Goal: Transaction & Acquisition: Book appointment/travel/reservation

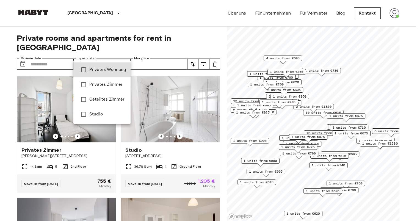
click at [112, 72] on span "Privates Wohnung" at bounding box center [107, 70] width 37 height 7
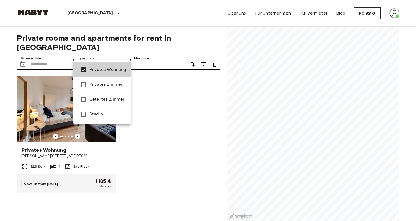
click at [104, 112] on span "Studio" at bounding box center [107, 114] width 37 height 7
type input "**********"
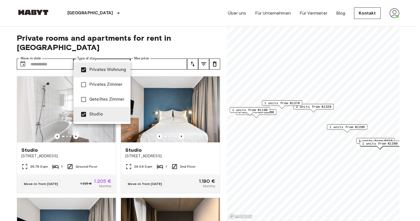
click at [193, 53] on div at bounding box center [210, 110] width 420 height 221
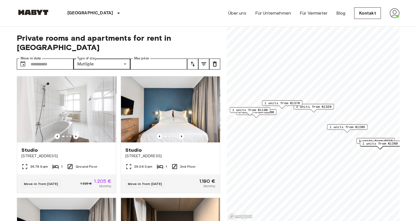
click at [191, 61] on icon "tune" at bounding box center [192, 64] width 7 height 7
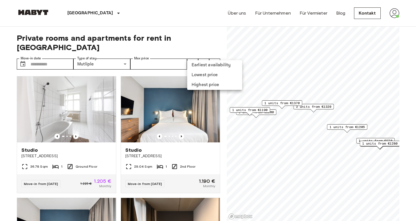
click at [201, 76] on li "Lowest price" at bounding box center [214, 75] width 55 height 10
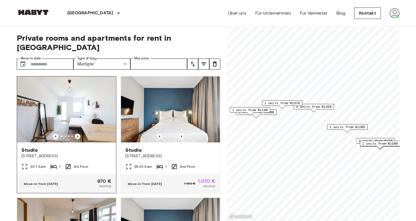
click at [102, 118] on img at bounding box center [66, 109] width 99 height 66
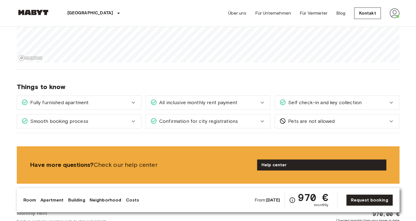
scroll to position [275, 0]
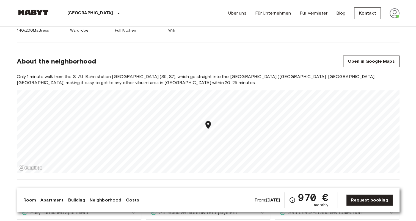
click at [212, 128] on icon "Map marker" at bounding box center [208, 125] width 10 height 10
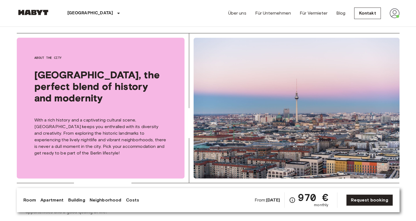
scroll to position [467, 0]
